Goal: Task Accomplishment & Management: Use online tool/utility

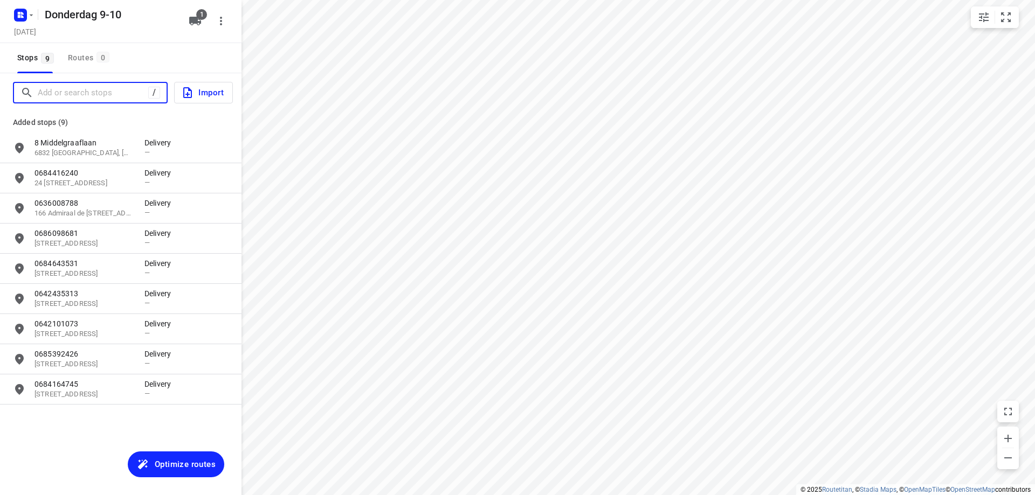
click at [118, 90] on input "Add or search stops" at bounding box center [93, 93] width 111 height 17
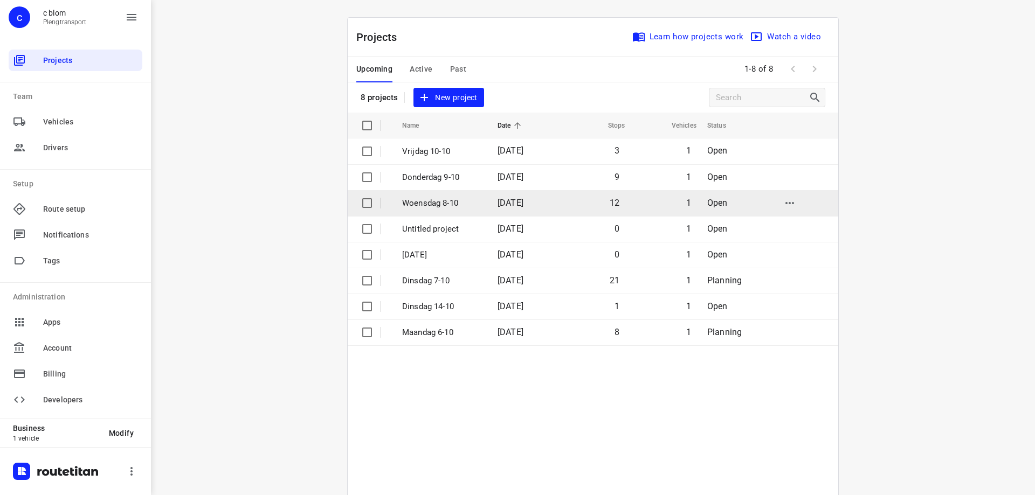
click at [514, 205] on span "[DATE]" at bounding box center [511, 203] width 26 height 10
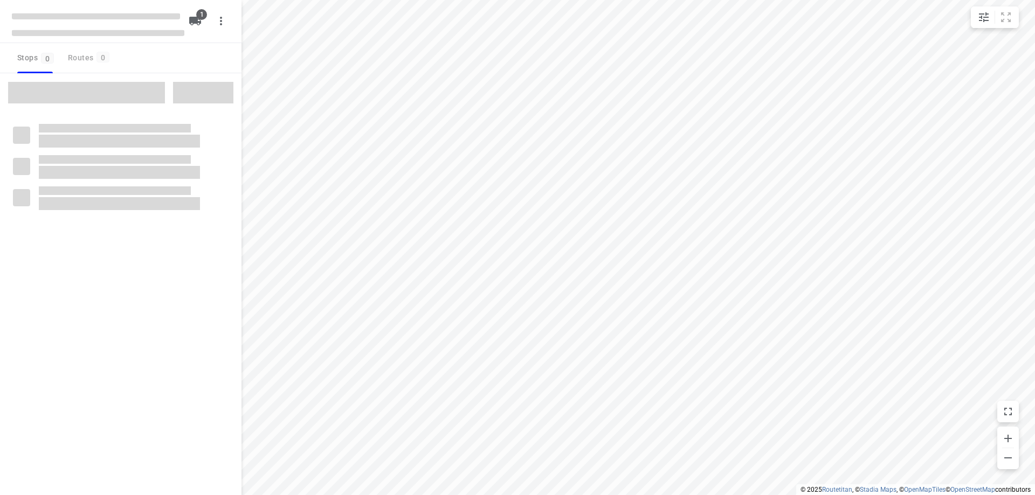
type input "distance"
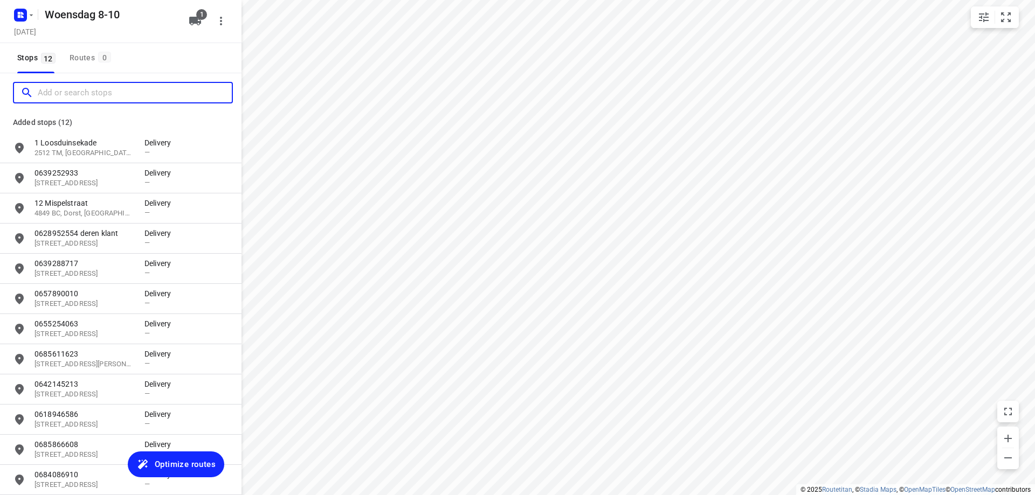
click at [107, 92] on input "Add or search stops" at bounding box center [135, 93] width 194 height 17
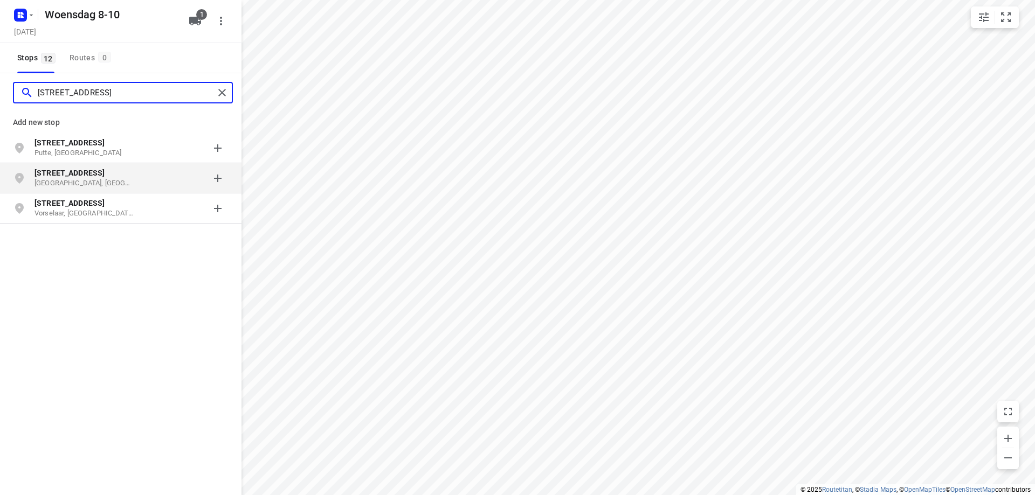
type input "[STREET_ADDRESS]"
click at [123, 185] on p "[GEOGRAPHIC_DATA], [GEOGRAPHIC_DATA]" at bounding box center [84, 183] width 99 height 10
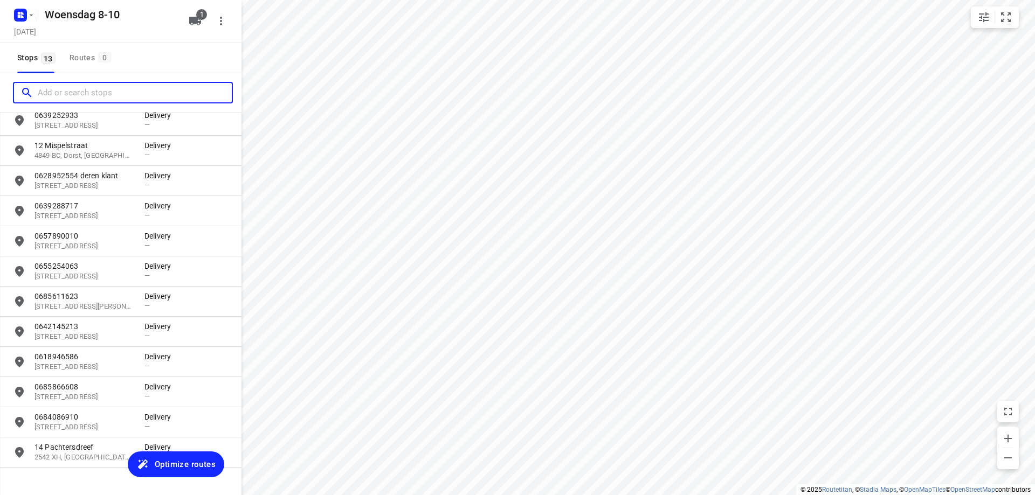
scroll to position [80, 0]
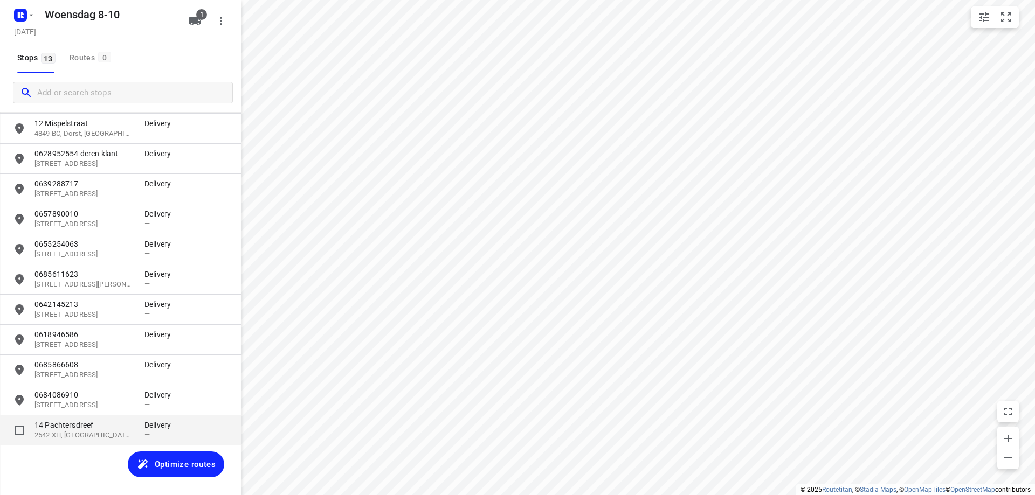
click at [78, 424] on p "14 Pachtersdreef" at bounding box center [84, 425] width 99 height 11
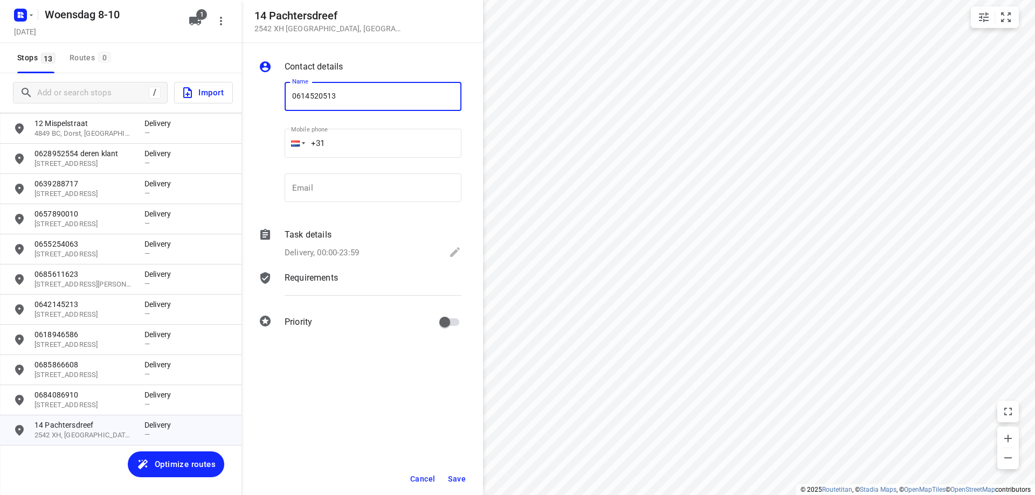
type input "0614520513"
click at [461, 475] on span "Save" at bounding box center [457, 479] width 18 height 9
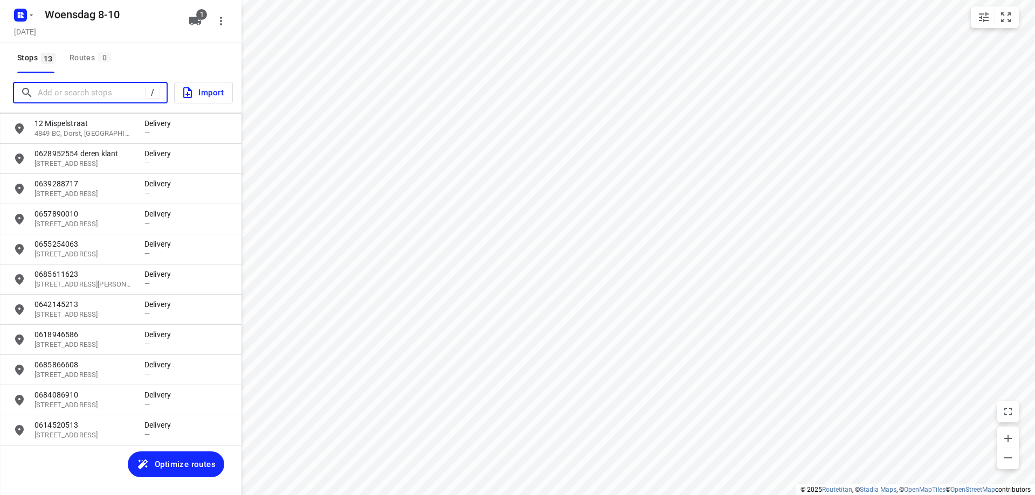
click at [96, 96] on input "Add or search stops" at bounding box center [91, 93] width 107 height 17
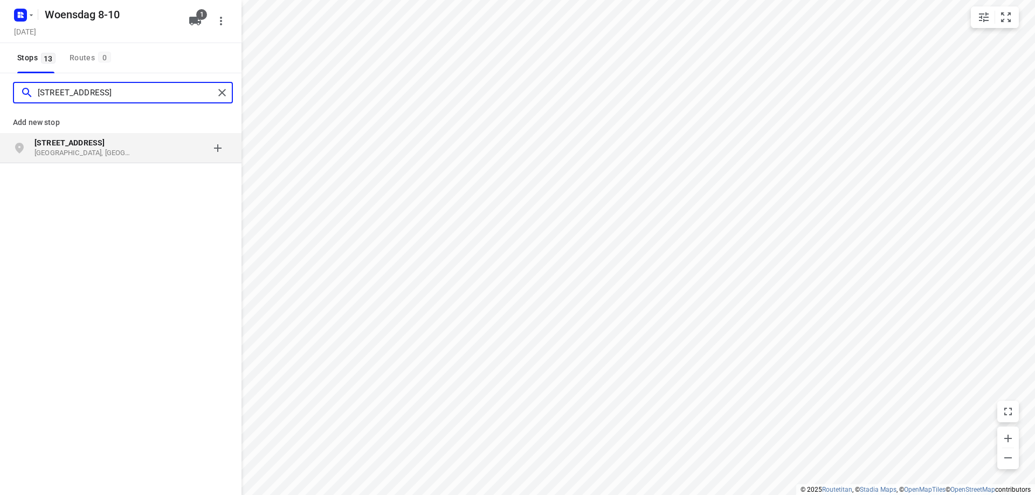
type input "[STREET_ADDRESS]"
click at [80, 150] on p "[GEOGRAPHIC_DATA], [GEOGRAPHIC_DATA]" at bounding box center [84, 153] width 99 height 10
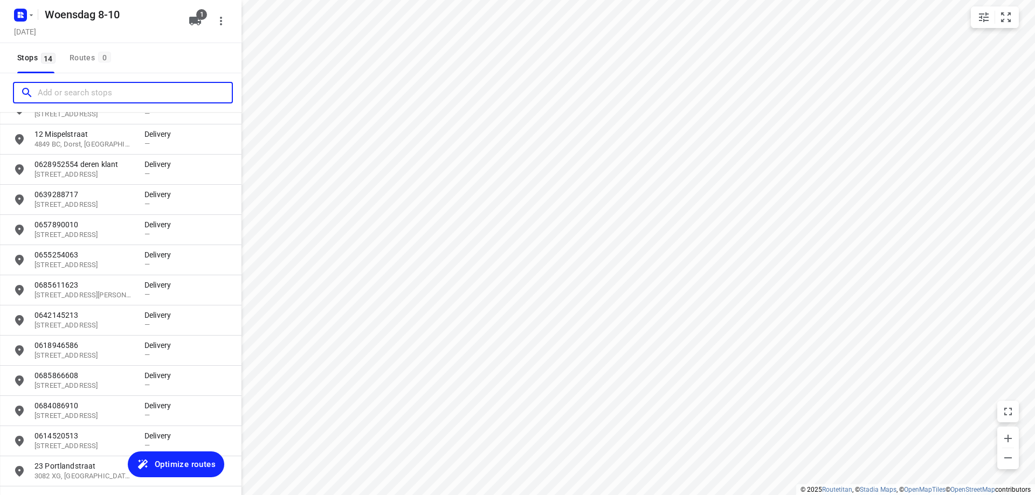
scroll to position [110, 0]
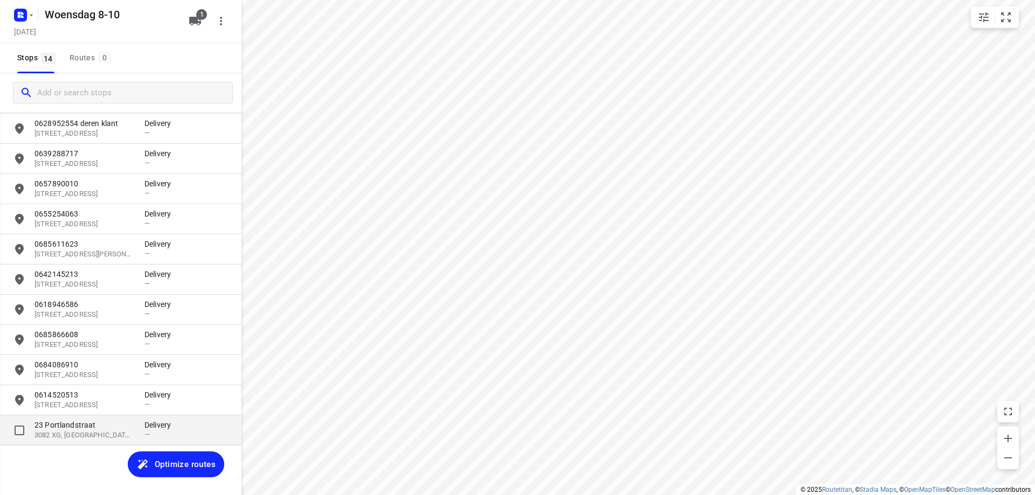
click at [69, 421] on p "23 Portlandstraat" at bounding box center [84, 425] width 99 height 11
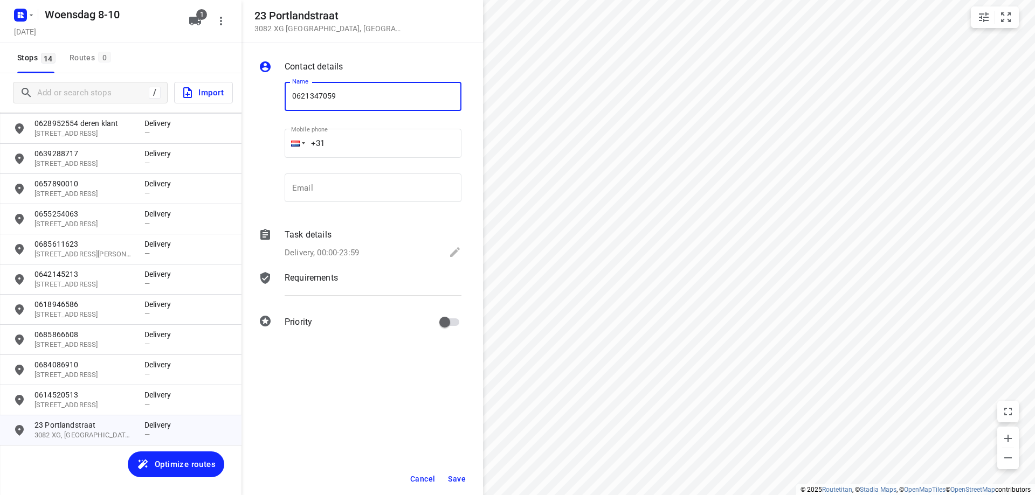
type input "0621347059"
click at [453, 474] on button "Save" at bounding box center [457, 479] width 26 height 19
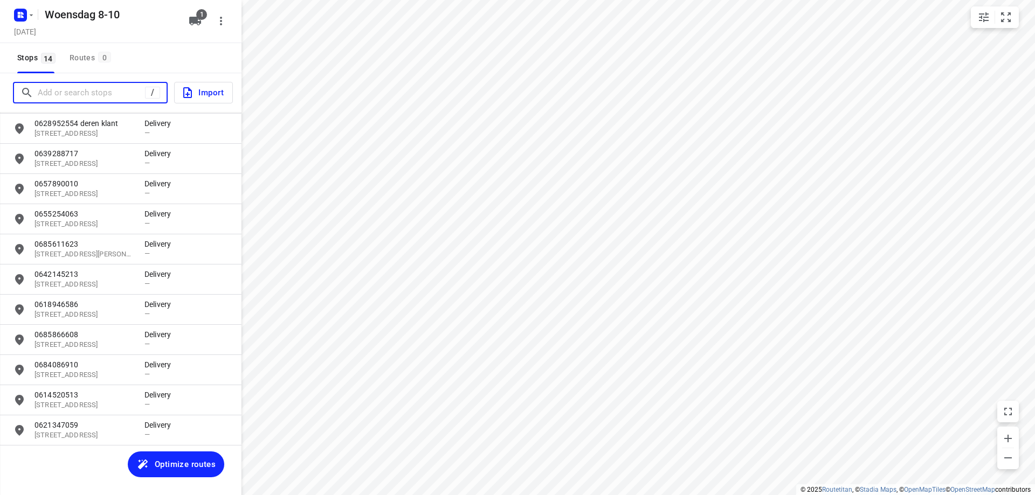
click at [67, 94] on input "Add or search stops" at bounding box center [91, 93] width 107 height 17
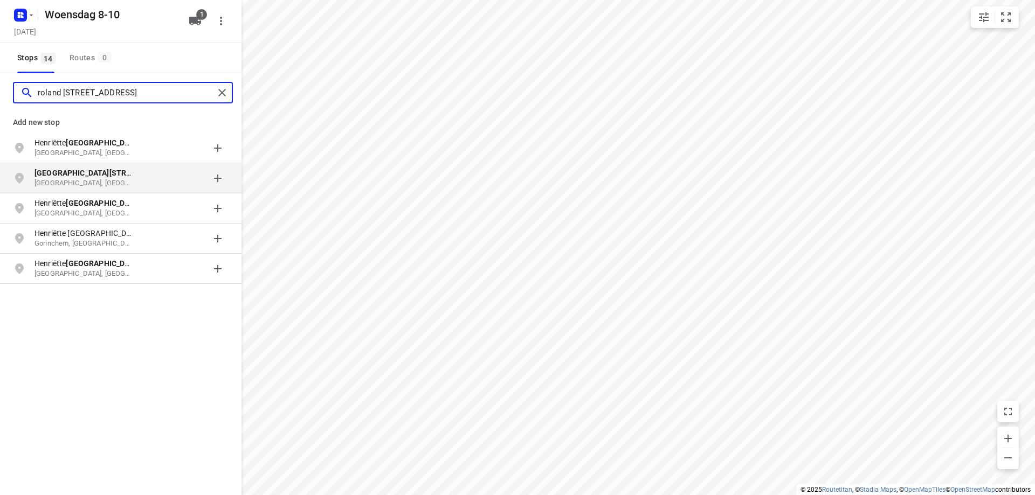
type input "roland [STREET_ADDRESS]"
click at [70, 182] on p "[GEOGRAPHIC_DATA], [GEOGRAPHIC_DATA]" at bounding box center [84, 183] width 99 height 10
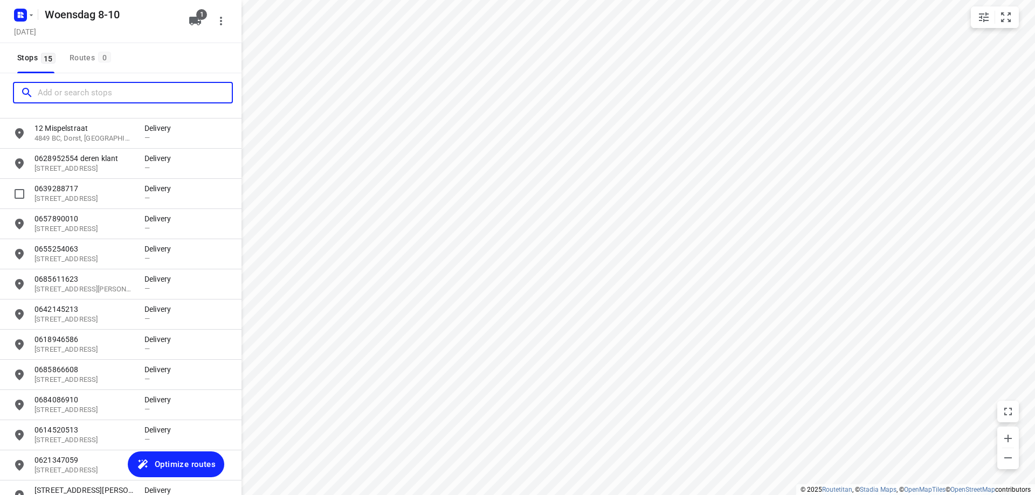
scroll to position [140, 0]
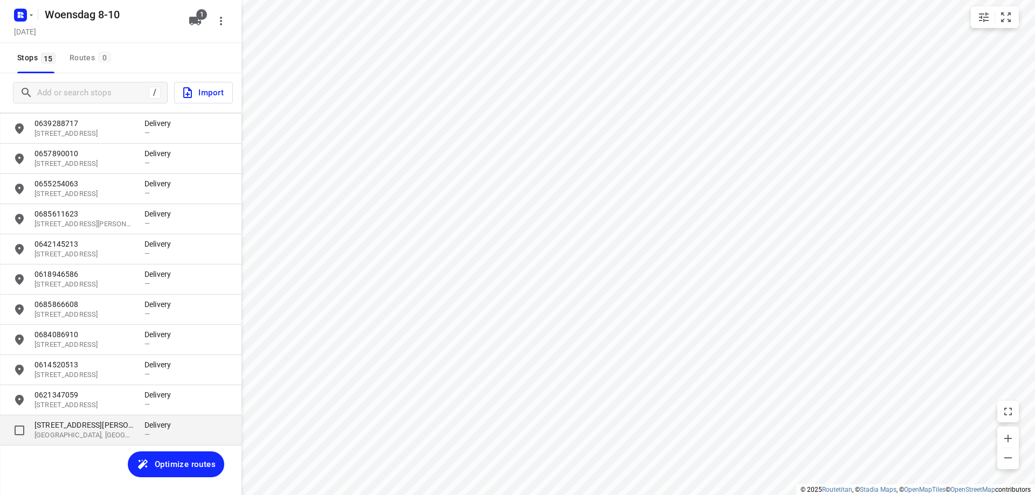
click at [66, 423] on p "[STREET_ADDRESS][PERSON_NAME]" at bounding box center [84, 425] width 99 height 11
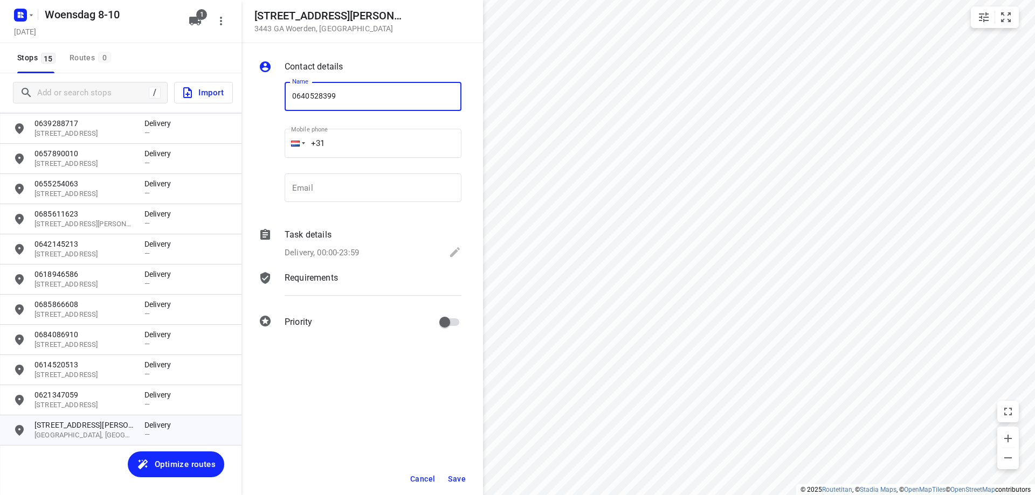
type input "0640528399"
click at [456, 480] on span "Save" at bounding box center [457, 479] width 18 height 9
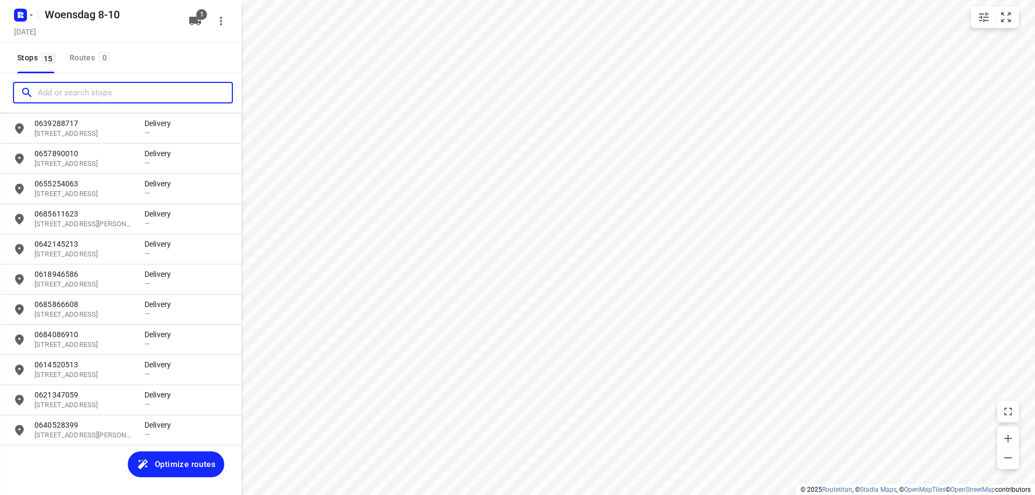
click at [58, 87] on input "Add or search stops" at bounding box center [135, 93] width 194 height 17
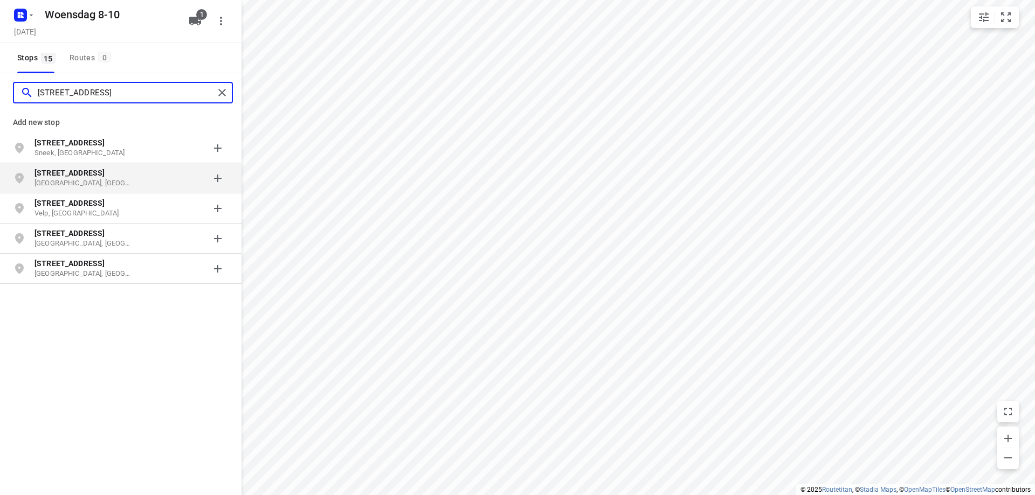
type input "[STREET_ADDRESS]"
click at [197, 180] on div "grid" at bounding box center [186, 179] width 84 height 22
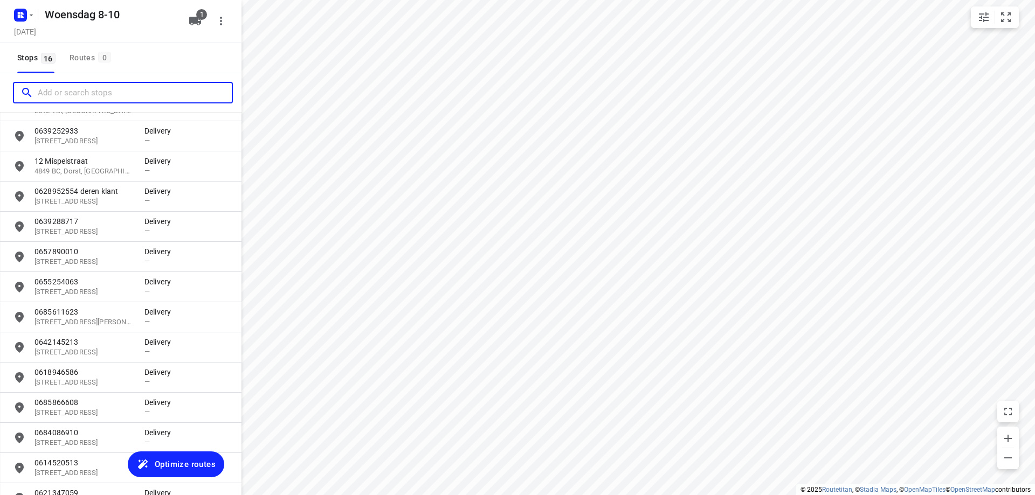
scroll to position [162, 0]
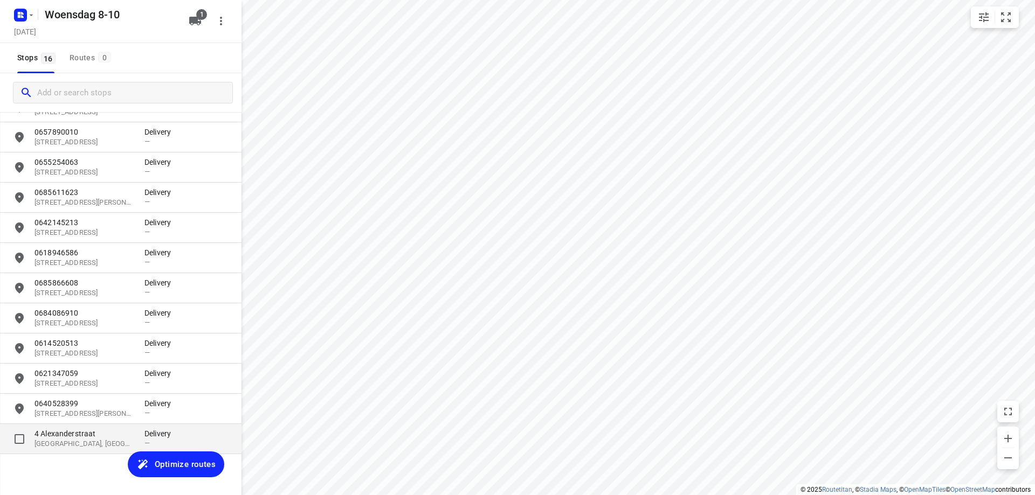
click at [74, 435] on p "4 Alexanderstraat" at bounding box center [84, 434] width 99 height 11
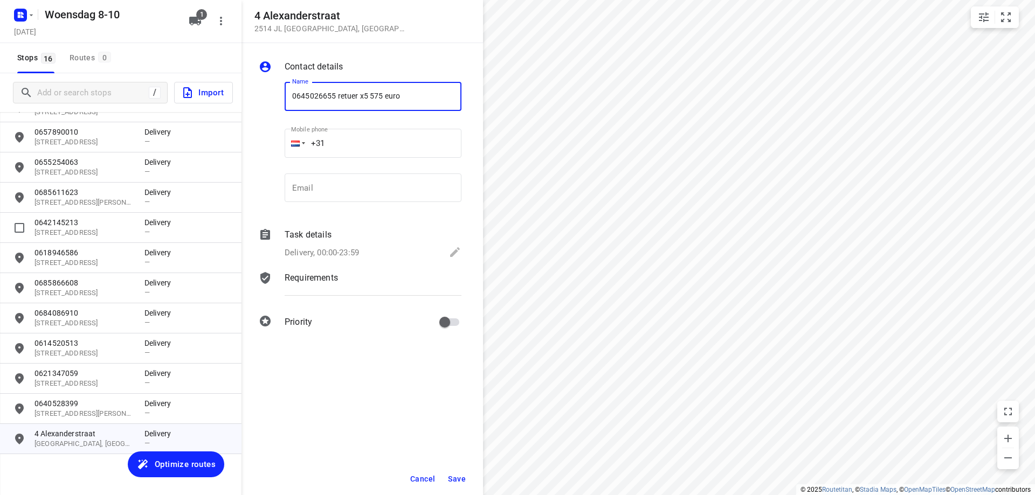
click at [346, 99] on input "0645026655 retuer x5 575 euro" at bounding box center [373, 96] width 177 height 29
type input "0645026655 reuter x5 575 euro"
click at [456, 475] on span "Save" at bounding box center [457, 479] width 18 height 9
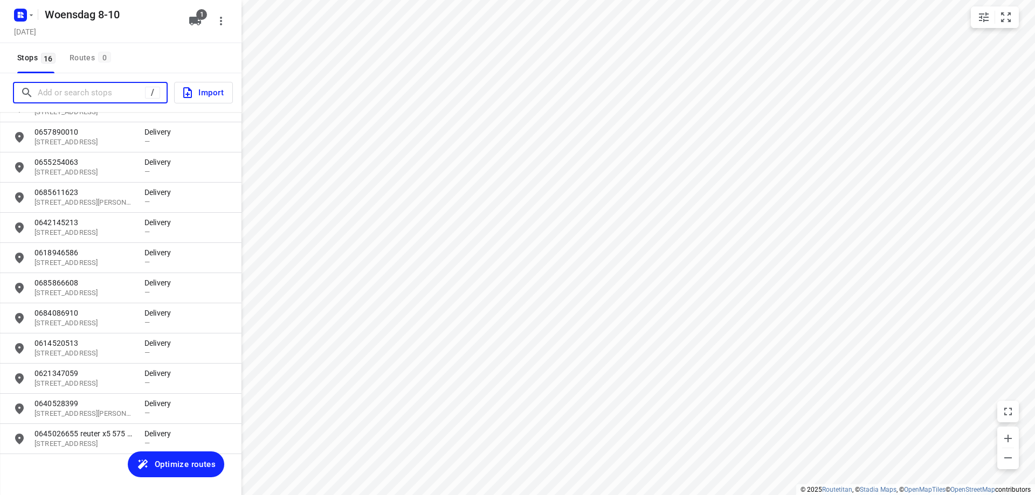
click at [77, 93] on input "Add or search stops" at bounding box center [91, 93] width 107 height 17
